Goal: Task Accomplishment & Management: Complete application form

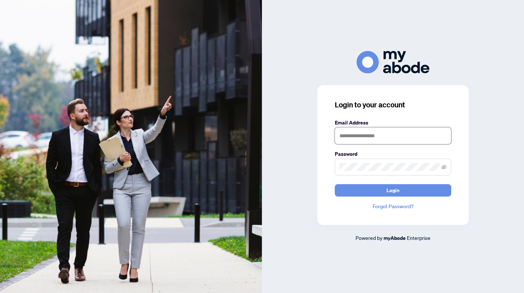
type input "**********"
click at [400, 191] on button "Login" at bounding box center [393, 190] width 116 height 12
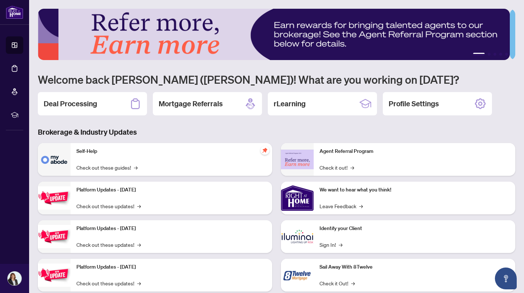
click at [136, 104] on icon at bounding box center [135, 104] width 12 height 12
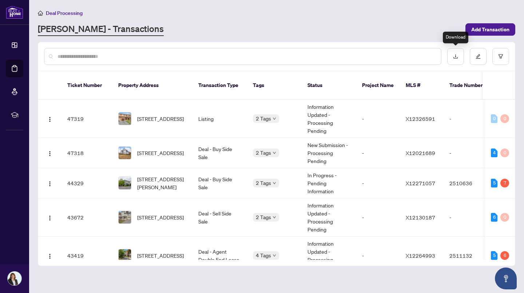
click at [458, 57] on icon "download" at bounding box center [455, 56] width 5 height 5
click at [254, 33] on div "[PERSON_NAME] - Transactions" at bounding box center [249, 29] width 423 height 13
click at [503, 60] on button "button" at bounding box center [500, 56] width 17 height 17
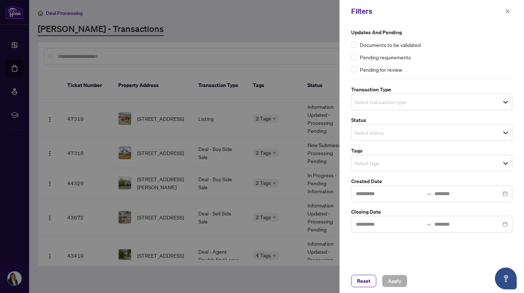
click at [378, 100] on input "search" at bounding box center [379, 101] width 51 height 9
click at [477, 134] on span "Select status" at bounding box center [431, 132] width 160 height 10
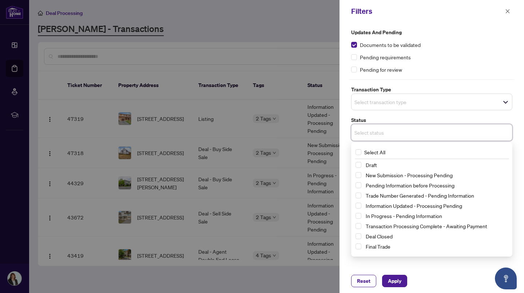
click at [403, 234] on span "Deal Closed" at bounding box center [435, 236] width 145 height 9
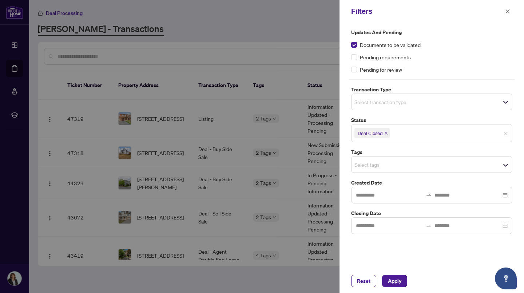
click at [395, 288] on div "Reset Apply" at bounding box center [431, 281] width 184 height 24
click at [395, 279] on span "Apply" at bounding box center [394, 281] width 13 height 12
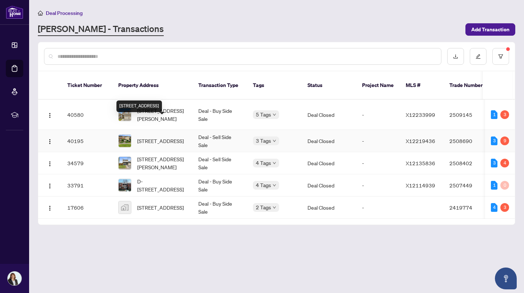
click at [164, 137] on span "[STREET_ADDRESS]" at bounding box center [160, 141] width 47 height 8
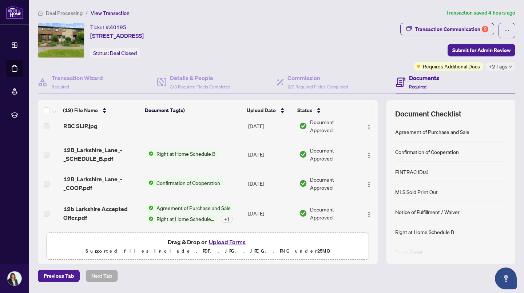
scroll to position [23, 0]
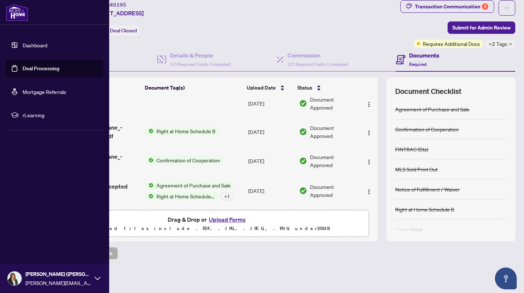
click at [23, 65] on link "Deal Processing" at bounding box center [41, 68] width 37 height 7
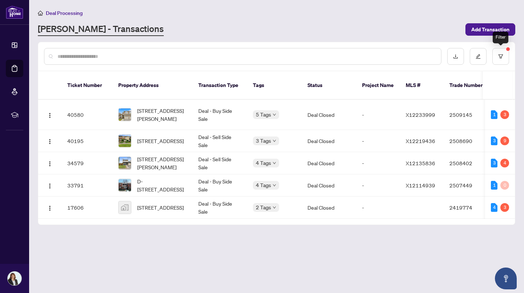
click at [503, 59] on button "button" at bounding box center [500, 56] width 17 height 17
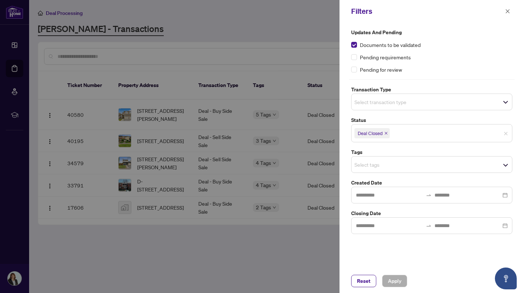
click at [386, 132] on icon "close" at bounding box center [386, 133] width 4 height 4
click at [363, 279] on span "Reset" at bounding box center [363, 281] width 13 height 12
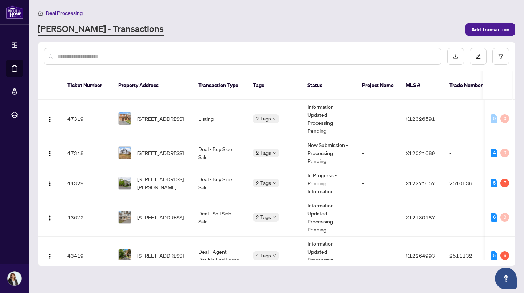
click at [104, 55] on input "text" at bounding box center [246, 56] width 378 height 8
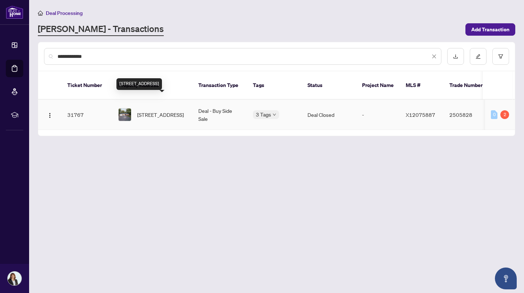
type input "**********"
click at [169, 111] on span "[STREET_ADDRESS]" at bounding box center [160, 115] width 47 height 8
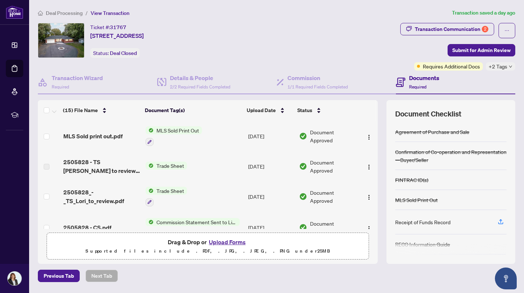
drag, startPoint x: 373, startPoint y: 138, endPoint x: 374, endPoint y: 147, distance: 9.1
click at [374, 147] on div "(15) File Name Document Tag(s) Upload Date Status MLS Sold print out.pdf MLS So…" at bounding box center [276, 182] width 477 height 164
drag, startPoint x: 372, startPoint y: 136, endPoint x: 374, endPoint y: 150, distance: 14.3
click at [374, 150] on div "(15) File Name Document Tag(s) Upload Date Status MLS Sold print out.pdf MLS So…" at bounding box center [276, 182] width 477 height 164
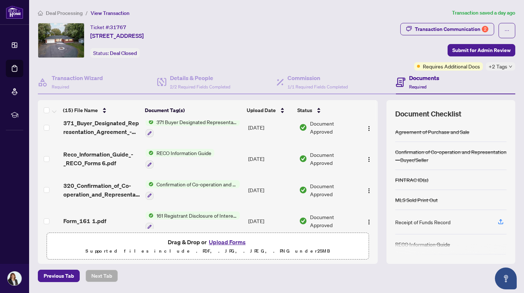
scroll to position [355, 0]
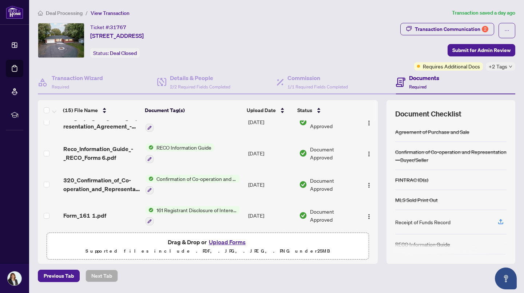
click at [495, 51] on span "Submit for Admin Review" at bounding box center [481, 50] width 58 height 12
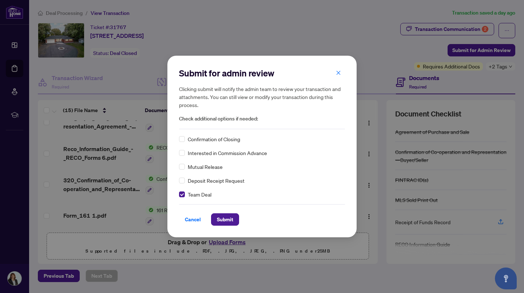
click at [226, 219] on span "Submit" at bounding box center [225, 219] width 16 height 12
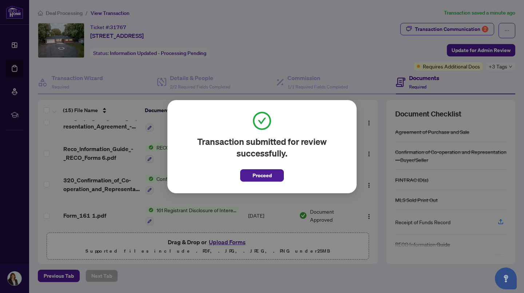
click at [15, 68] on div "Transaction submitted for review successfully. Proceed Cancel OK" at bounding box center [262, 146] width 524 height 293
click at [252, 177] on span "Proceed" at bounding box center [261, 175] width 19 height 12
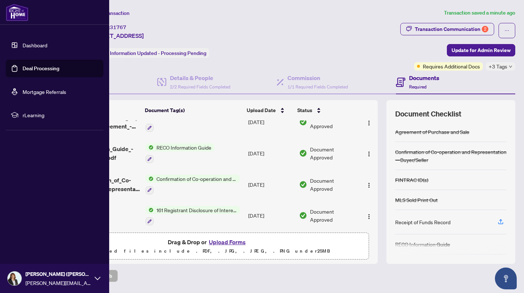
click at [23, 71] on link "Deal Processing" at bounding box center [41, 68] width 37 height 7
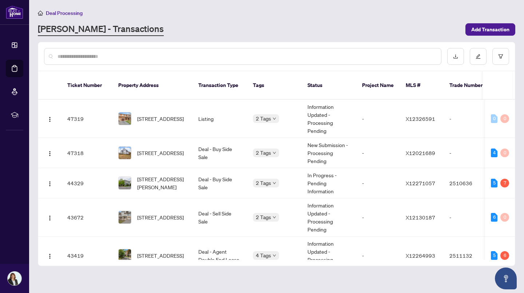
click at [126, 56] on input "text" at bounding box center [246, 56] width 378 height 8
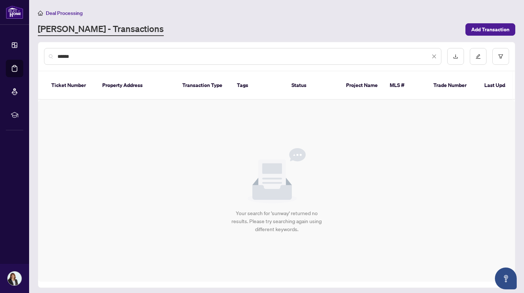
click at [123, 60] on div "******" at bounding box center [242, 56] width 397 height 17
click at [105, 57] on input "******" at bounding box center [243, 56] width 372 height 8
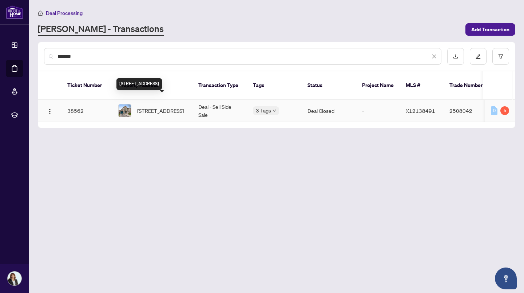
type input "*******"
click at [155, 107] on span "[STREET_ADDRESS]" at bounding box center [160, 111] width 47 height 8
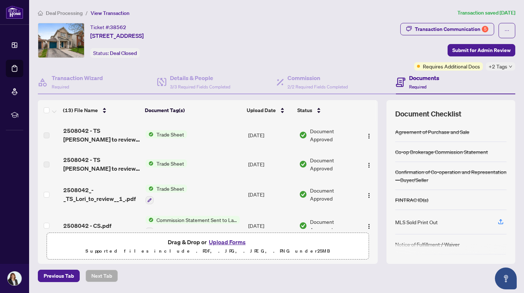
click at [504, 29] on button "button" at bounding box center [506, 30] width 17 height 15
click at [400, 49] on div "Transaction Communication 5 Submit for Admin Review Requires Additional Docs +2…" at bounding box center [457, 47] width 115 height 48
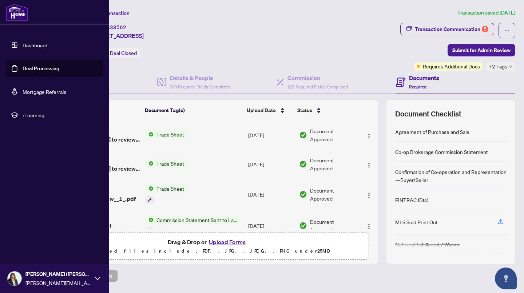
click at [40, 70] on link "Deal Processing" at bounding box center [41, 68] width 37 height 7
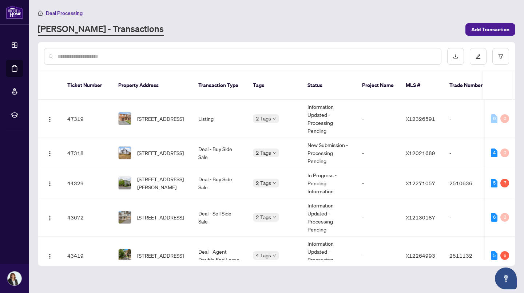
click at [179, 56] on input "text" at bounding box center [246, 56] width 378 height 8
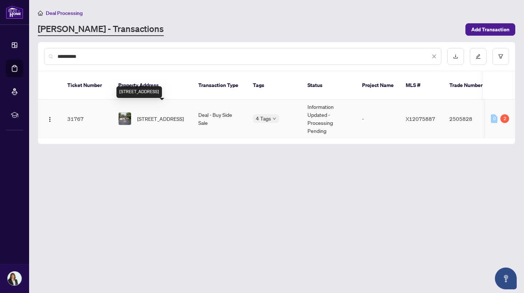
type input "*********"
click at [167, 115] on span "[STREET_ADDRESS]" at bounding box center [160, 119] width 47 height 8
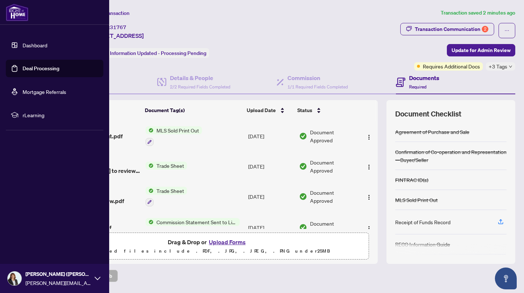
click at [23, 69] on link "Deal Processing" at bounding box center [41, 68] width 37 height 7
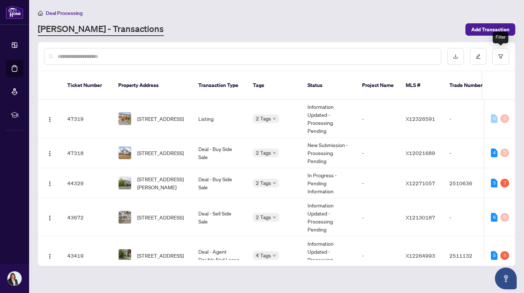
click at [501, 56] on icon "filter" at bounding box center [500, 56] width 4 height 4
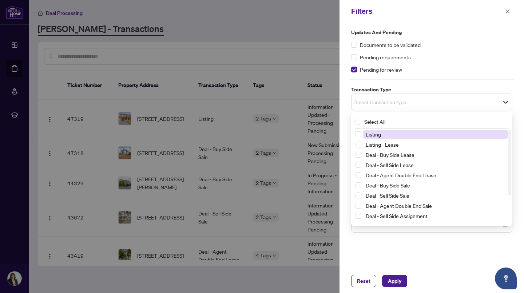
click at [418, 103] on span "Select transaction type" at bounding box center [431, 102] width 160 height 10
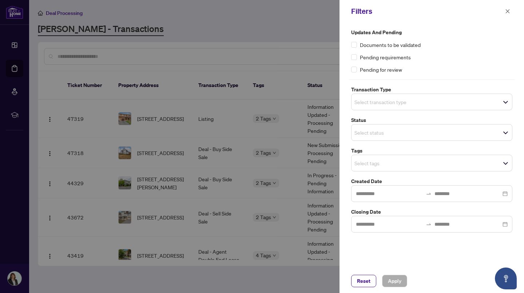
click at [400, 133] on input "search" at bounding box center [379, 132] width 51 height 9
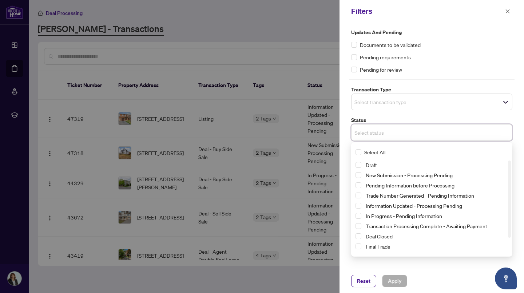
click at [360, 235] on span "Select Deal Closed" at bounding box center [358, 236] width 6 height 6
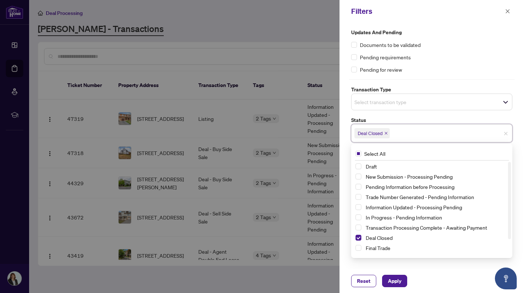
click at [396, 279] on span "Apply" at bounding box center [394, 281] width 13 height 12
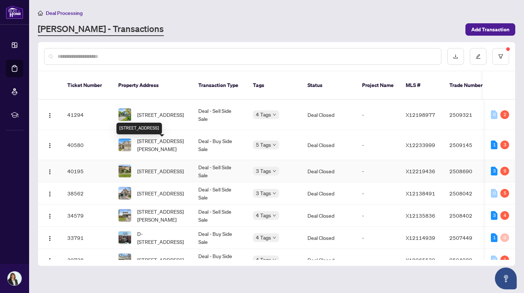
click at [184, 167] on span "[STREET_ADDRESS]" at bounding box center [160, 171] width 47 height 8
